Goal: Information Seeking & Learning: Learn about a topic

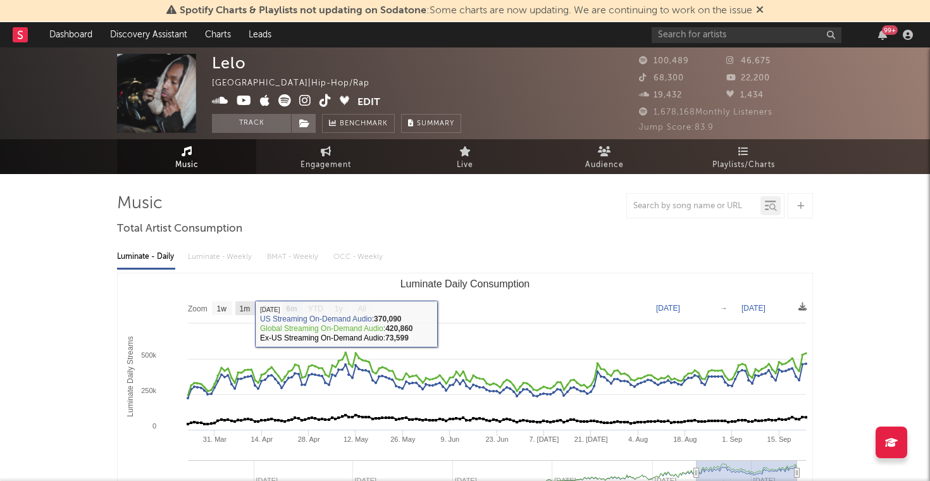
click at [250, 307] on text "1m" at bounding box center [245, 308] width 11 height 9
select select "1m"
type input "[DATE]"
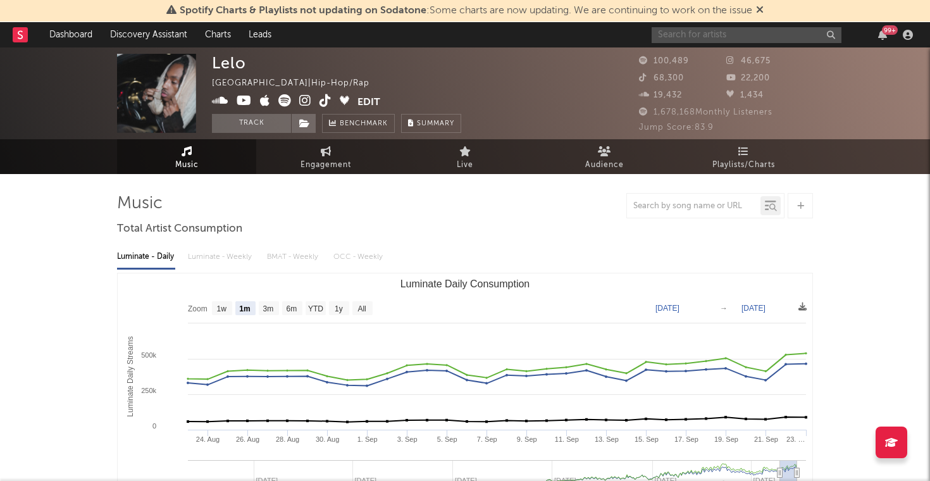
click at [792, 30] on input "text" at bounding box center [746, 35] width 190 height 16
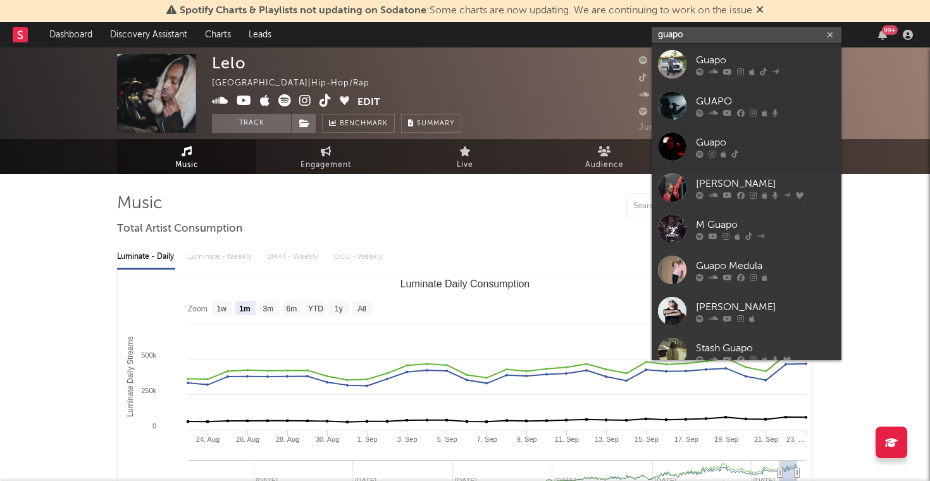
type input "guapo"
click at [692, 63] on link "Guapo" at bounding box center [746, 64] width 190 height 41
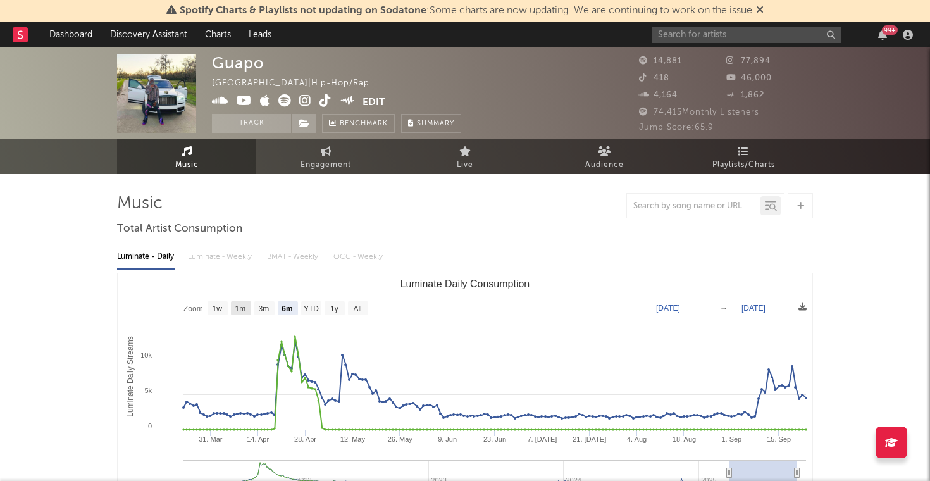
click at [238, 304] on text "1m" at bounding box center [240, 308] width 11 height 9
select select "1m"
type input "[DATE]"
